Goal: Find specific page/section: Find specific page/section

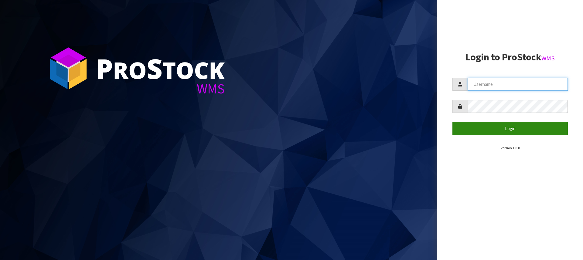
type input "[PERSON_NAME][EMAIL_ADDRESS][DOMAIN_NAME]"
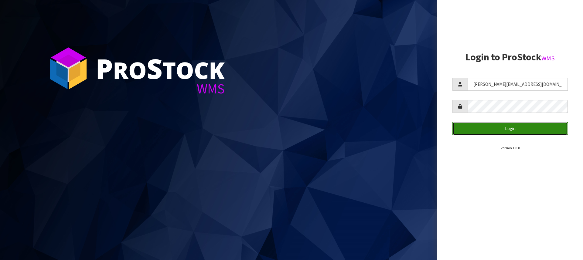
click at [510, 128] on button "Login" at bounding box center [509, 128] width 115 height 13
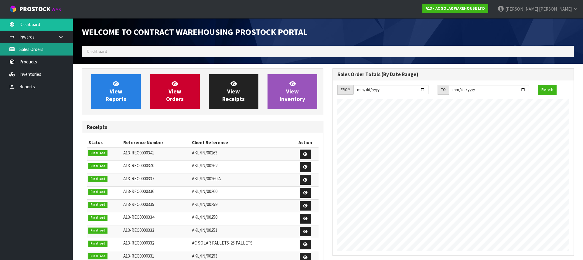
scroll to position [350, 250]
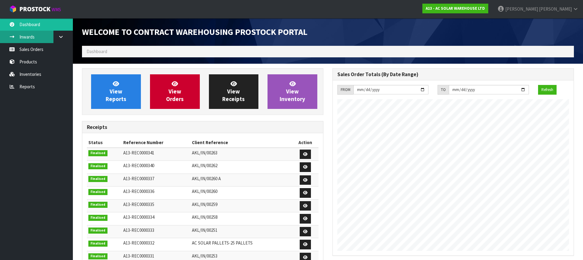
click at [36, 34] on link "Inwards" at bounding box center [36, 37] width 73 height 12
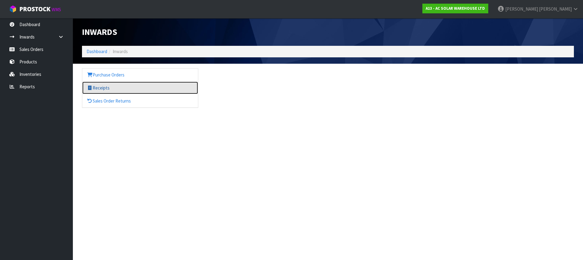
click at [102, 87] on link "Receipts" at bounding box center [140, 88] width 116 height 12
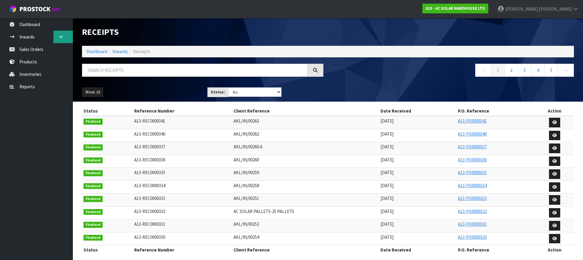
click at [57, 37] on link at bounding box center [62, 37] width 19 height 12
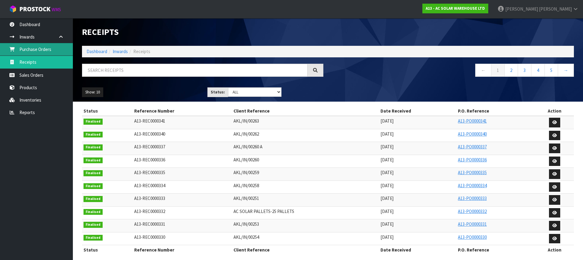
click at [34, 51] on link "Purchase Orders" at bounding box center [36, 49] width 73 height 12
